Goal: Navigation & Orientation: Find specific page/section

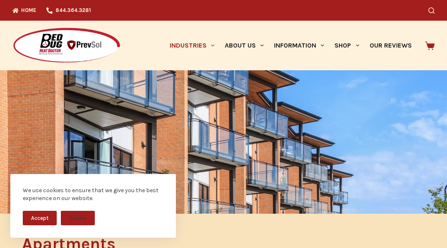
click at [41, 41] on img at bounding box center [66, 45] width 108 height 37
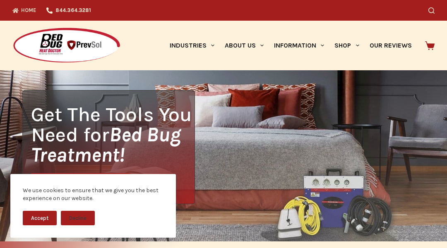
scroll to position [17, 0]
